Goal: Information Seeking & Learning: Learn about a topic

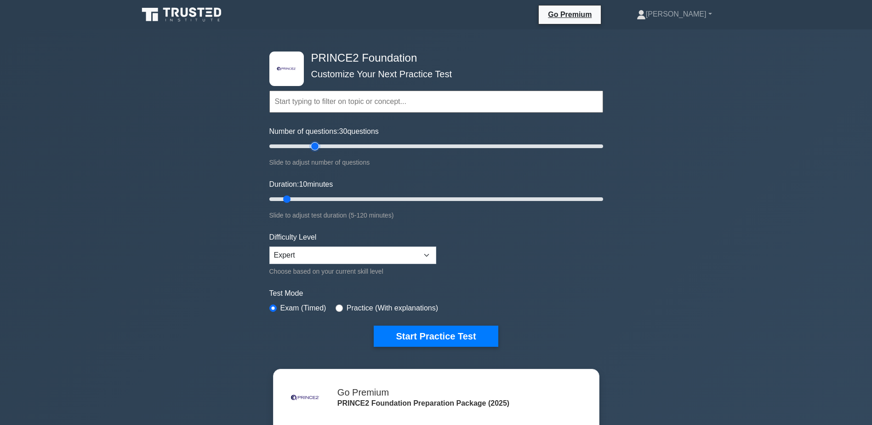
drag, startPoint x: 283, startPoint y: 146, endPoint x: 314, endPoint y: 145, distance: 30.4
type input "30"
click at [314, 145] on input "Number of questions: 30 questions" at bounding box center [436, 146] width 334 height 11
drag, startPoint x: 287, startPoint y: 197, endPoint x: 306, endPoint y: 197, distance: 19.8
type input "15"
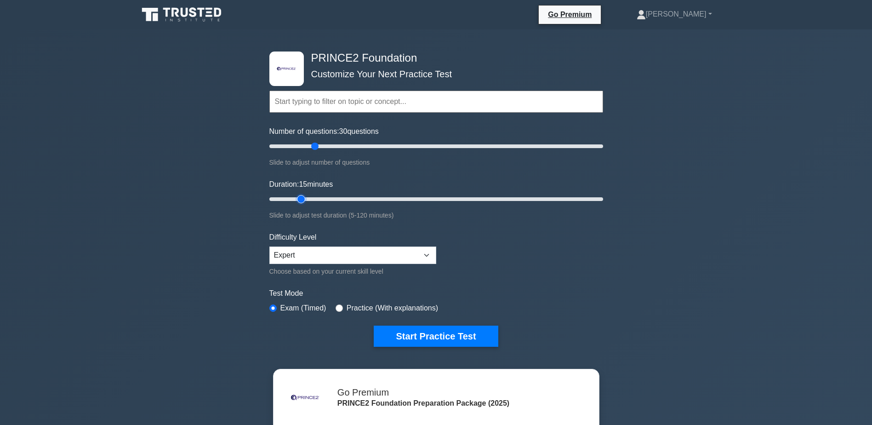
click at [306, 197] on input "Duration: 15 minutes" at bounding box center [436, 199] width 334 height 11
drag, startPoint x: 315, startPoint y: 145, endPoint x: 293, endPoint y: 149, distance: 22.4
type input "15"
click at [293, 149] on input "Number of questions: 15 questions" at bounding box center [436, 146] width 334 height 11
click at [453, 340] on button "Start Practice Test" at bounding box center [436, 336] width 124 height 21
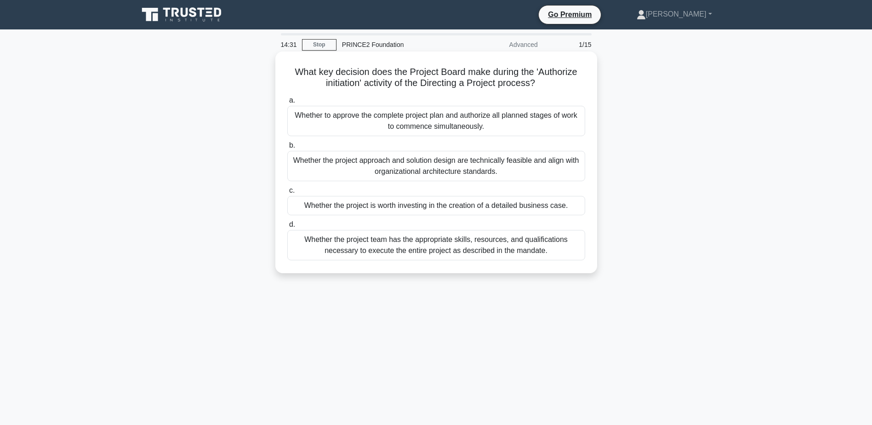
click at [389, 204] on div "Whether the project is worth investing in the creation of a detailed business c…" at bounding box center [436, 205] width 298 height 19
click at [287, 194] on input "c. Whether the project is worth investing in the creation of a detailed busines…" at bounding box center [287, 191] width 0 height 6
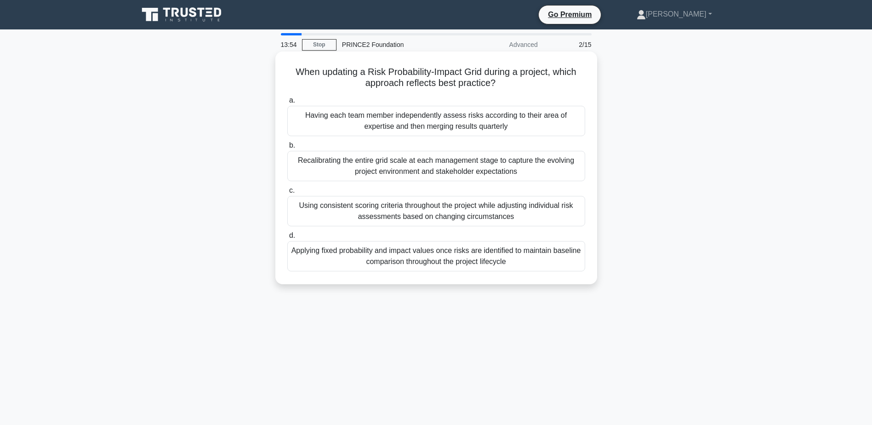
click at [446, 210] on div "Using consistent scoring criteria throughout the project while adjusting indivi…" at bounding box center [436, 211] width 298 height 30
click at [287, 194] on input "c. Using consistent scoring criteria throughout the project while adjusting ind…" at bounding box center [287, 191] width 0 height 6
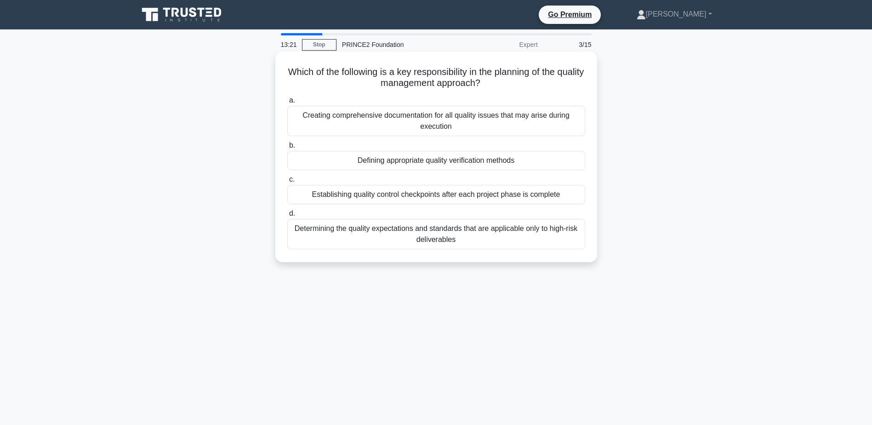
click at [458, 162] on div "Defining appropriate quality verification methods" at bounding box center [436, 160] width 298 height 19
click at [287, 149] on input "b. Defining appropriate quality verification methods" at bounding box center [287, 146] width 0 height 6
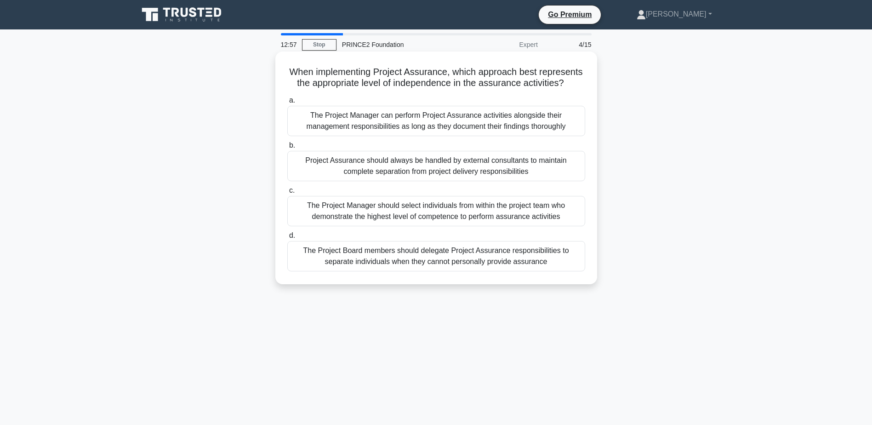
click at [479, 261] on div "The Project Board members should delegate Project Assurance responsibilities to…" at bounding box center [436, 256] width 298 height 30
click at [287, 239] on input "d. The Project Board members should delegate Project Assurance responsibilities…" at bounding box center [287, 236] width 0 height 6
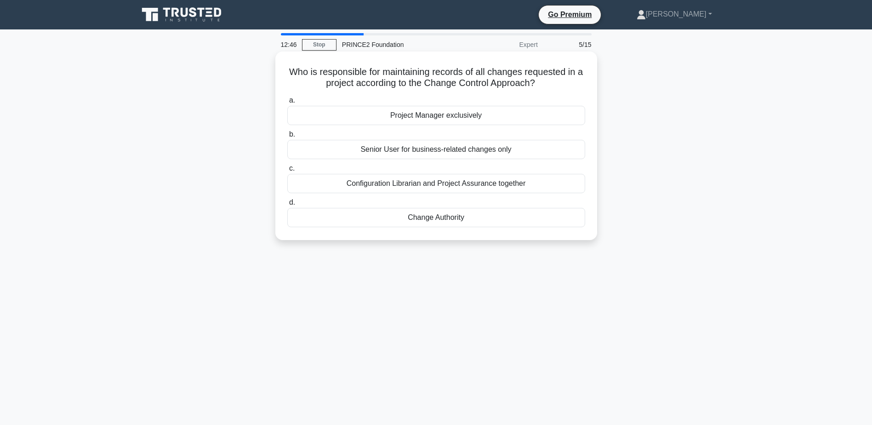
click at [459, 117] on div "Project Manager exclusively" at bounding box center [436, 115] width 298 height 19
click at [287, 103] on input "a. Project Manager exclusively" at bounding box center [287, 100] width 0 height 6
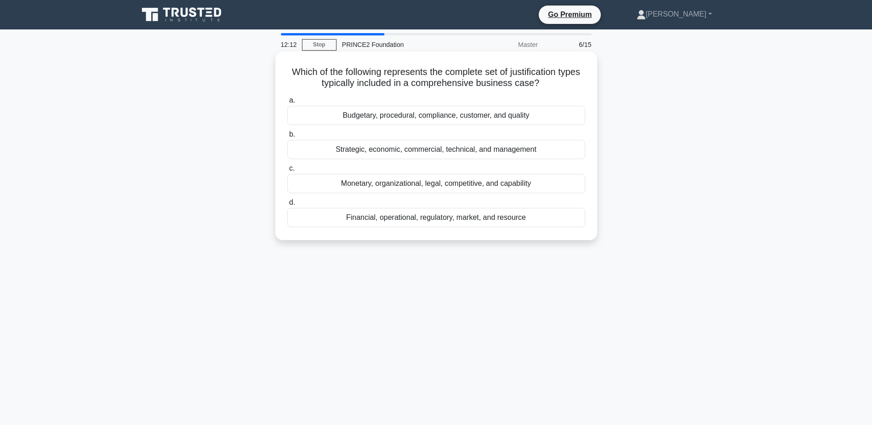
click at [459, 219] on div "Financial, operational, regulatory, market, and resource" at bounding box center [436, 217] width 298 height 19
click at [287, 206] on input "d. Financial, operational, regulatory, market, and resource" at bounding box center [287, 203] width 0 height 6
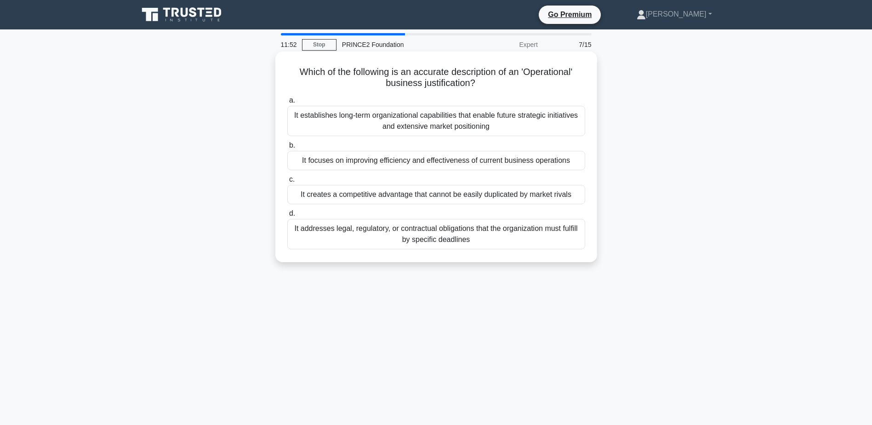
click at [379, 162] on div "It focuses on improving efficiency and effectiveness of current business operat…" at bounding box center [436, 160] width 298 height 19
click at [287, 149] on input "b. It focuses on improving efficiency and effectiveness of current business ope…" at bounding box center [287, 146] width 0 height 6
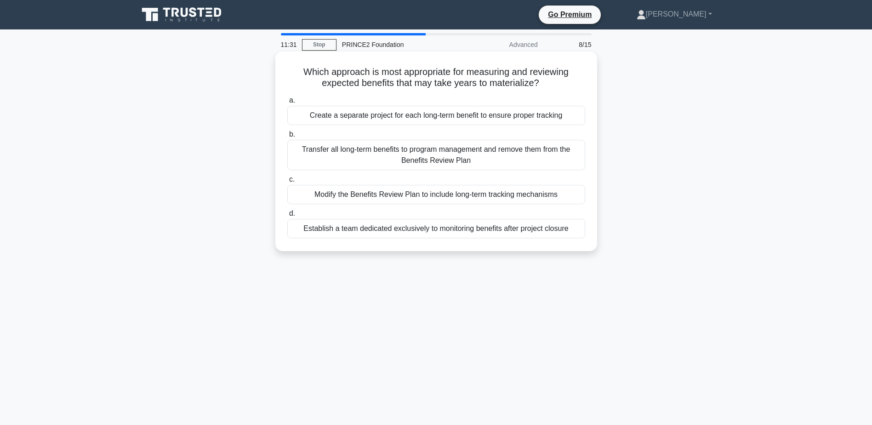
click at [477, 233] on div "Establish a team dedicated exclusively to monitoring benefits after project clo…" at bounding box center [436, 228] width 298 height 19
click at [287, 217] on input "d. Establish a team dedicated exclusively to monitoring benefits after project …" at bounding box center [287, 214] width 0 height 6
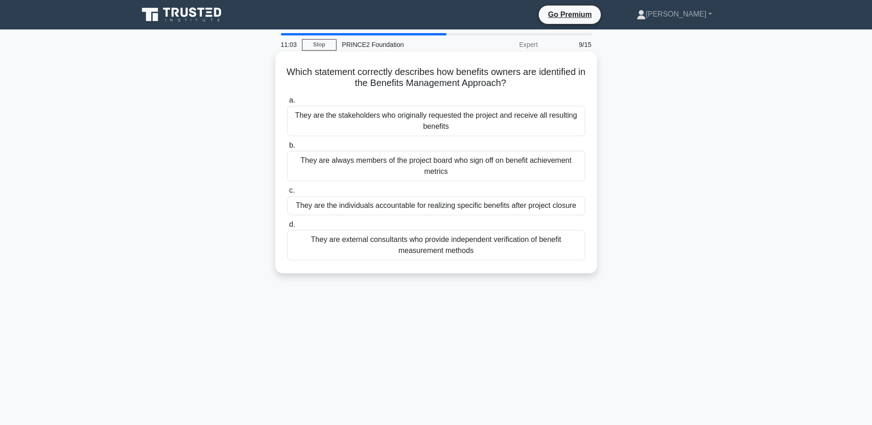
click at [521, 207] on div "They are the individuals accountable for realizing specific benefits after proj…" at bounding box center [436, 205] width 298 height 19
click at [287, 194] on input "c. They are the individuals accountable for realizing specific benefits after p…" at bounding box center [287, 191] width 0 height 6
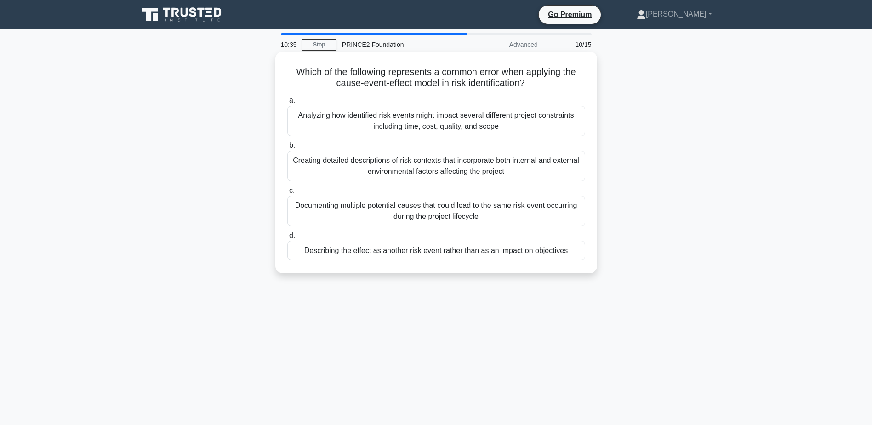
click at [505, 252] on div "Describing the effect as another risk event rather than as an impact on objecti…" at bounding box center [436, 250] width 298 height 19
click at [287, 239] on input "d. Describing the effect as another risk event rather than as an impact on obje…" at bounding box center [287, 236] width 0 height 6
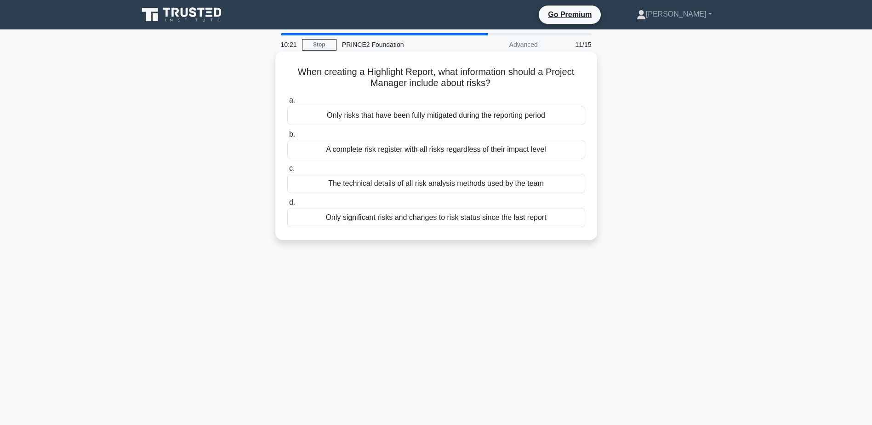
click at [515, 216] on div "Only significant risks and changes to risk status since the last report" at bounding box center [436, 217] width 298 height 19
click at [287, 206] on input "d. Only significant risks and changes to risk status since the last report" at bounding box center [287, 203] width 0 height 6
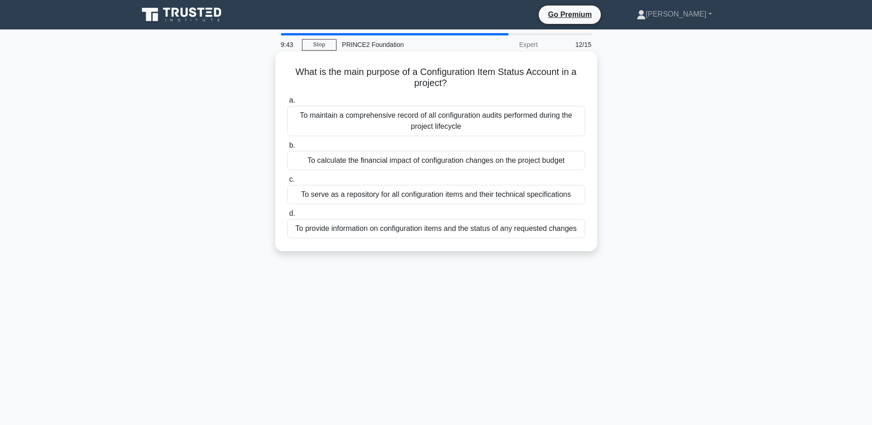
click at [513, 228] on div "To provide information on configuration items and the status of any requested c…" at bounding box center [436, 228] width 298 height 19
click at [287, 217] on input "d. To provide information on configuration items and the status of any requeste…" at bounding box center [287, 214] width 0 height 6
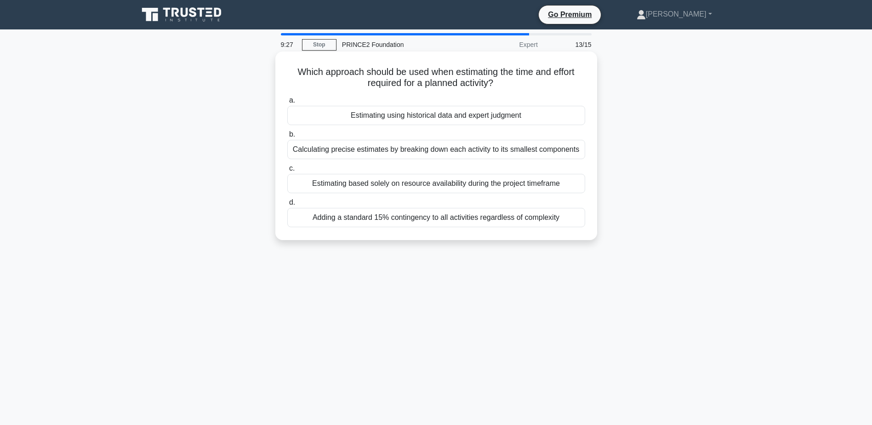
click at [448, 153] on div "Calculating precise estimates by breaking down each activity to its smallest co…" at bounding box center [436, 149] width 298 height 19
click at [287, 138] on input "b. Calculating precise estimates by breaking down each activity to its smallest…" at bounding box center [287, 135] width 0 height 6
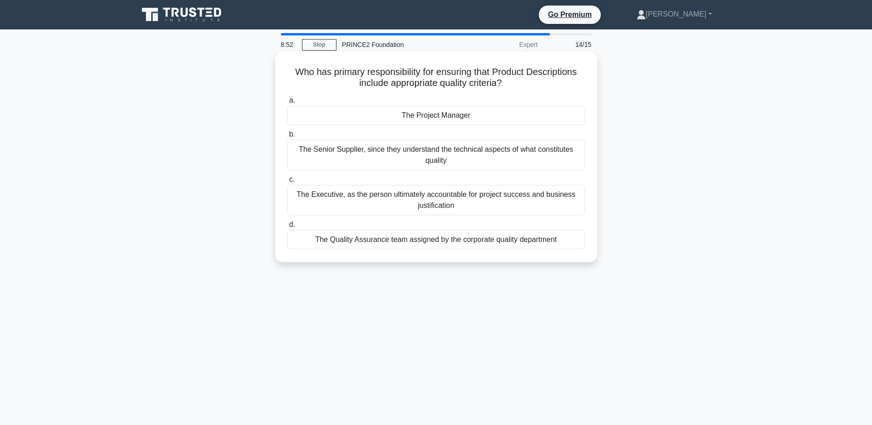
click at [469, 202] on div "The Executive, as the person ultimately accountable for project success and bus…" at bounding box center [436, 200] width 298 height 30
click at [287, 183] on input "c. The Executive, as the person ultimately accountable for project success and …" at bounding box center [287, 180] width 0 height 6
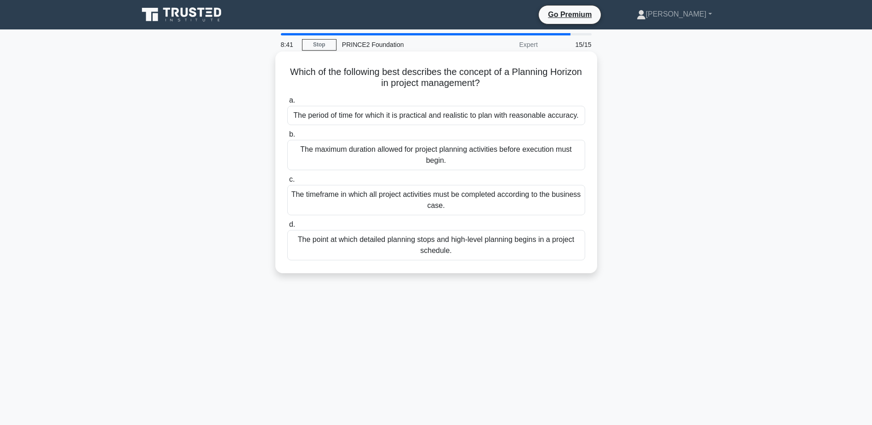
click at [537, 116] on div "The period of time for which it is practical and realistic to plan with reasona…" at bounding box center [436, 115] width 298 height 19
click at [287, 103] on input "a. The period of time for which it is practical and realistic to plan with reas…" at bounding box center [287, 100] width 0 height 6
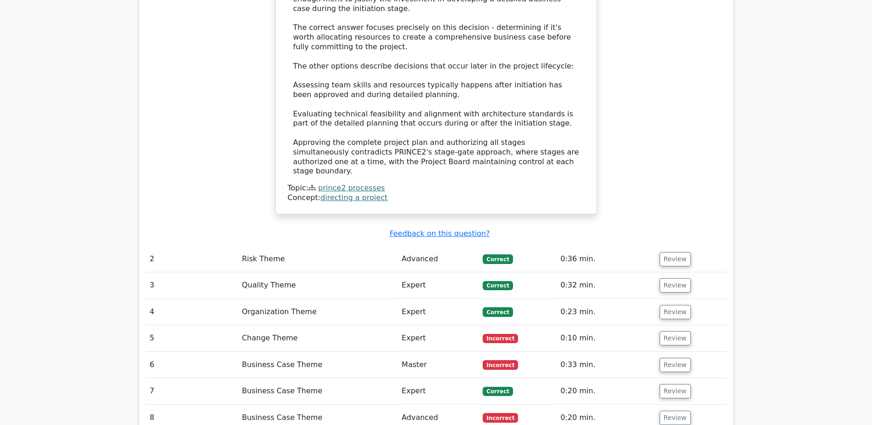
scroll to position [1150, 0]
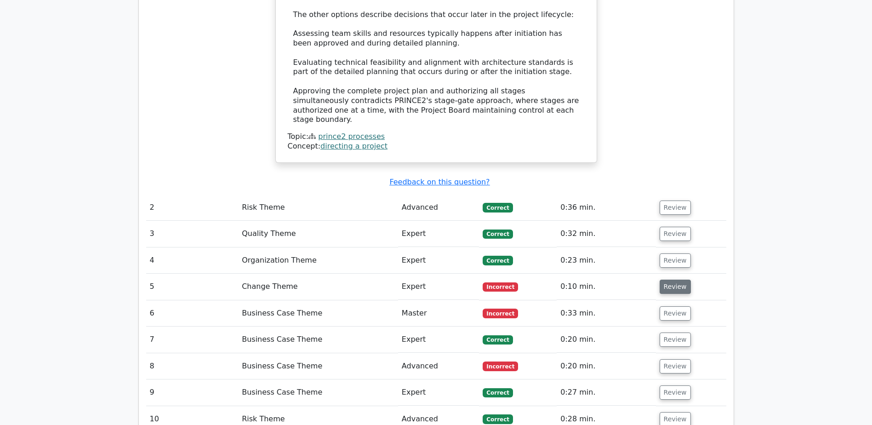
click at [669, 280] on button "Review" at bounding box center [675, 287] width 31 height 14
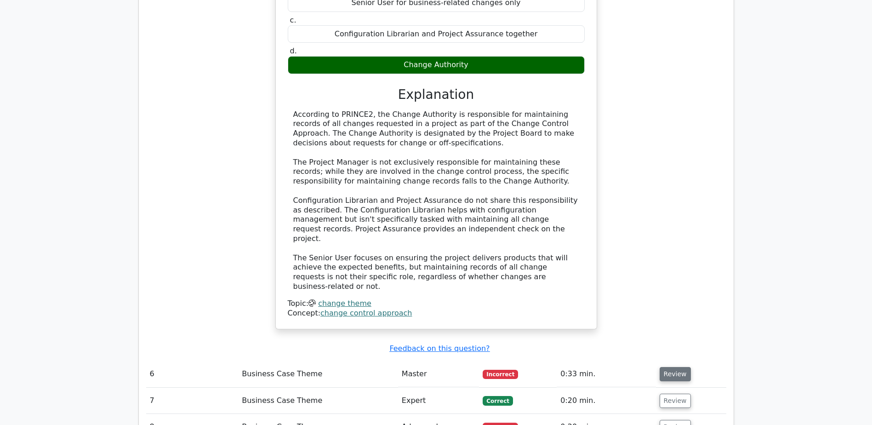
scroll to position [1610, 0]
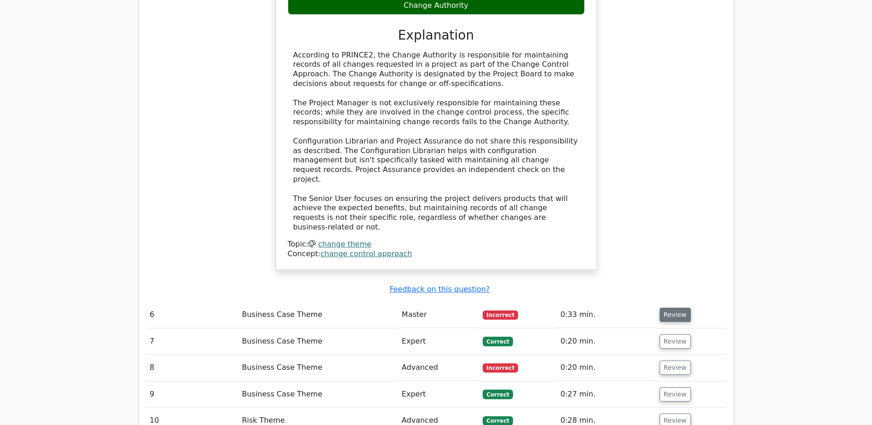
click at [663, 308] on button "Review" at bounding box center [675, 315] width 31 height 14
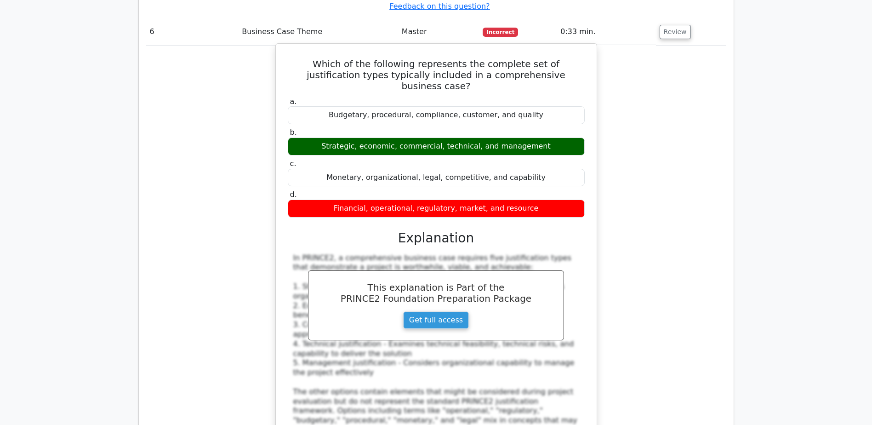
scroll to position [2024, 0]
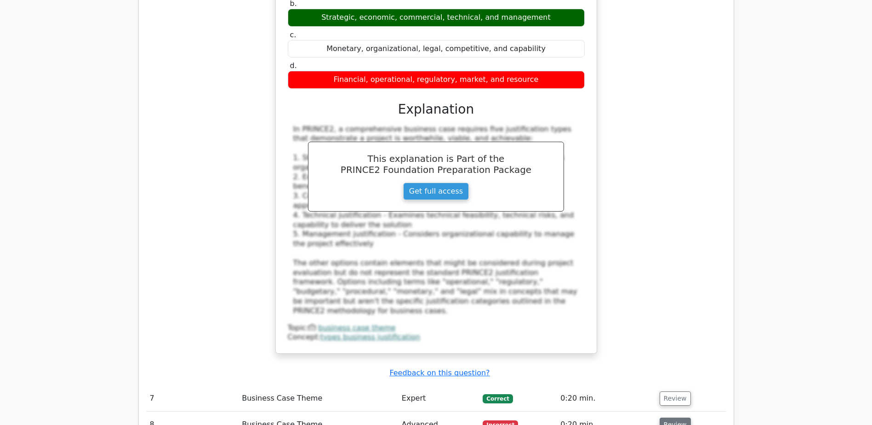
click at [673, 418] on button "Review" at bounding box center [675, 425] width 31 height 14
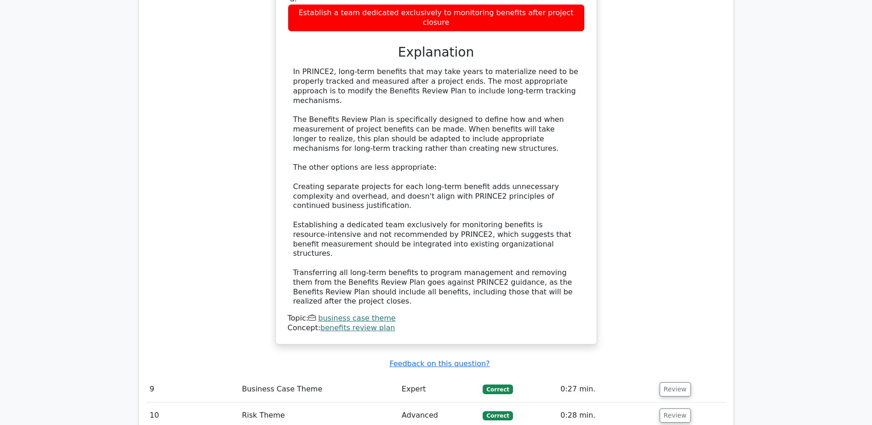
scroll to position [2667, 0]
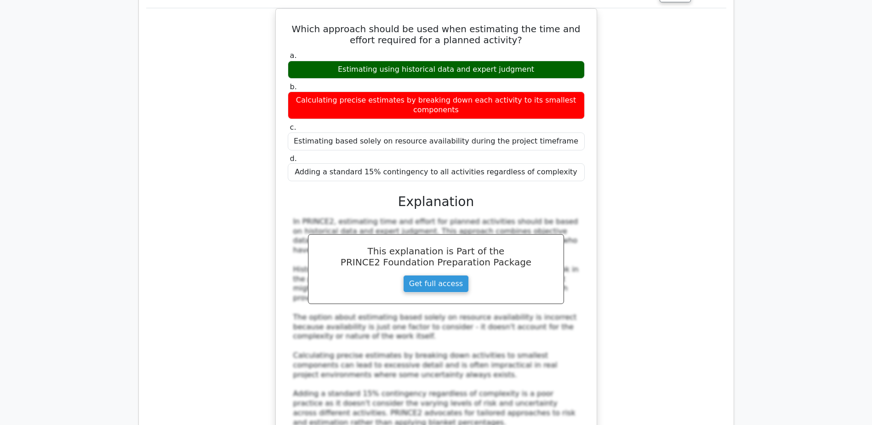
scroll to position [3219, 0]
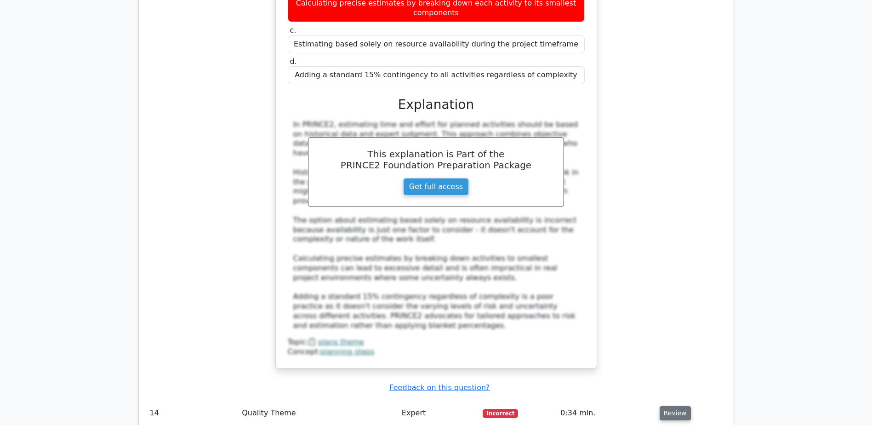
click at [668, 406] on button "Review" at bounding box center [675, 413] width 31 height 14
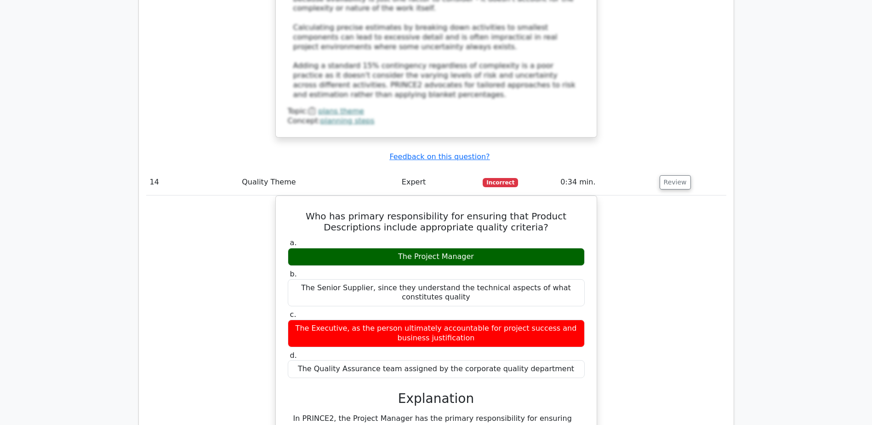
scroll to position [3357, 0]
